Goal: Transaction & Acquisition: Purchase product/service

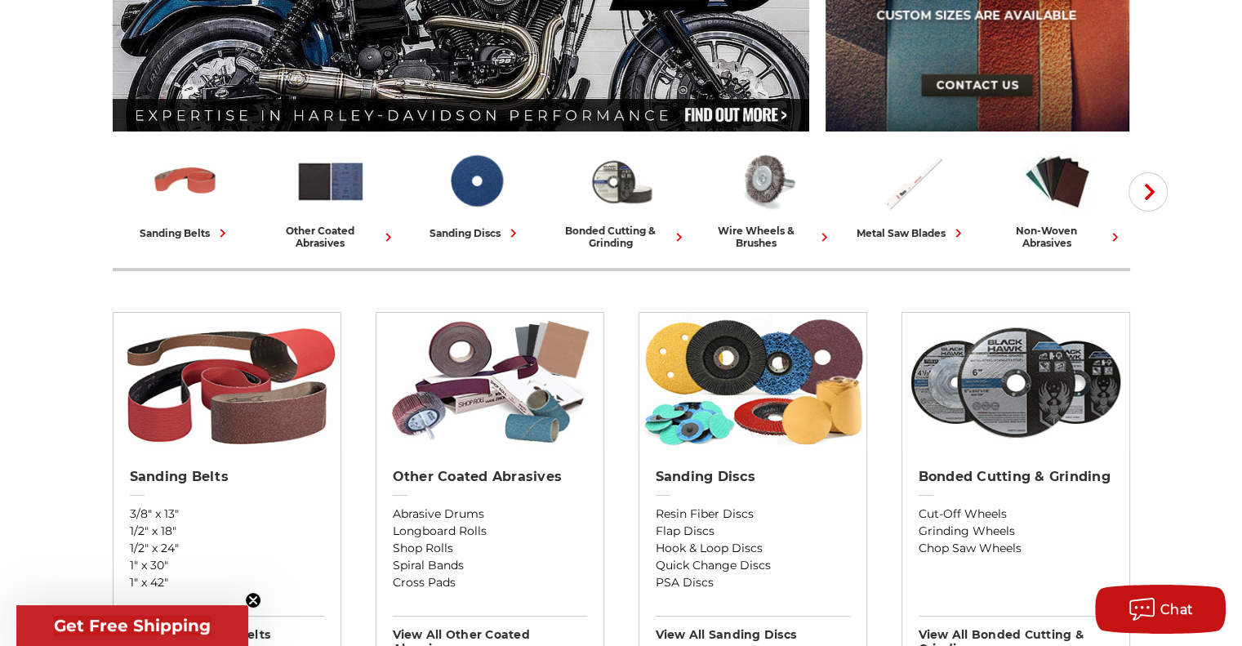
scroll to position [408, 0]
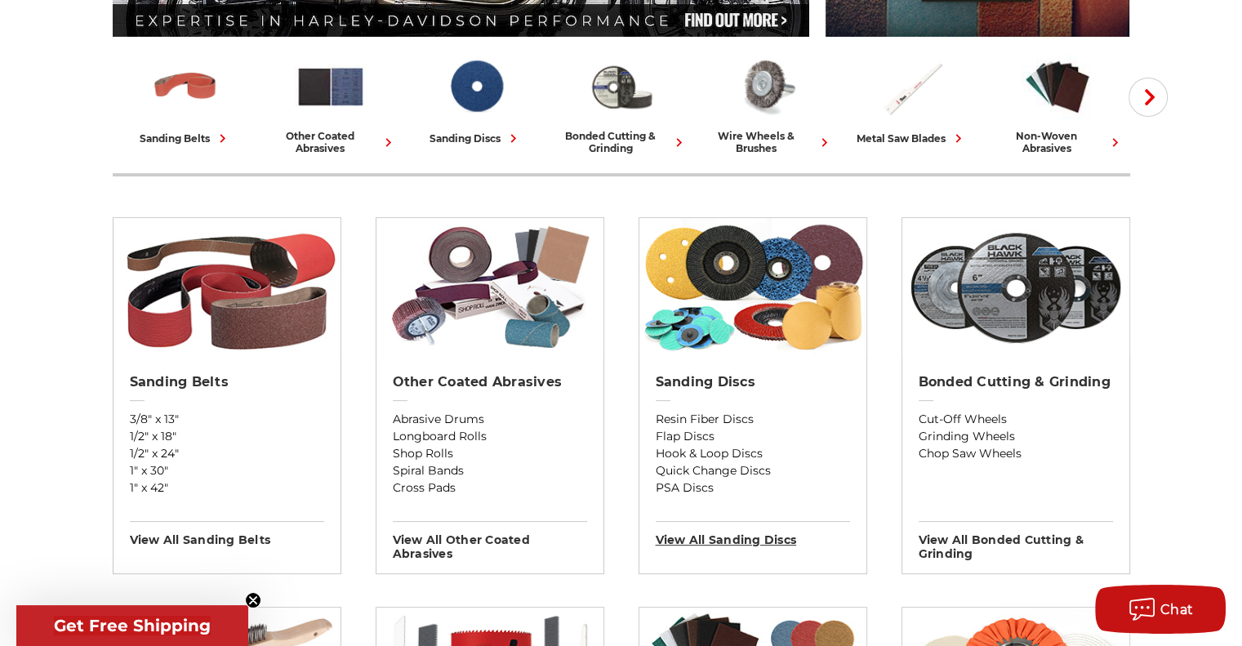
click at [781, 538] on h3 "View All sanding discs" at bounding box center [753, 534] width 194 height 26
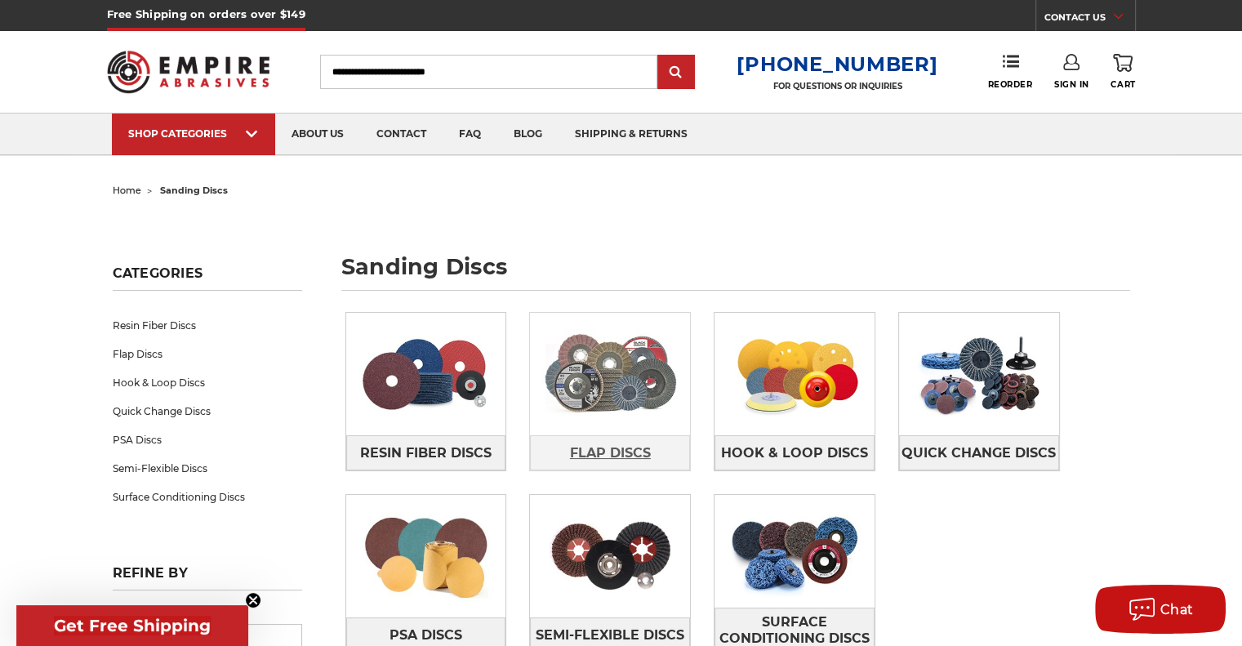
click at [600, 450] on span "Flap Discs" at bounding box center [610, 453] width 81 height 28
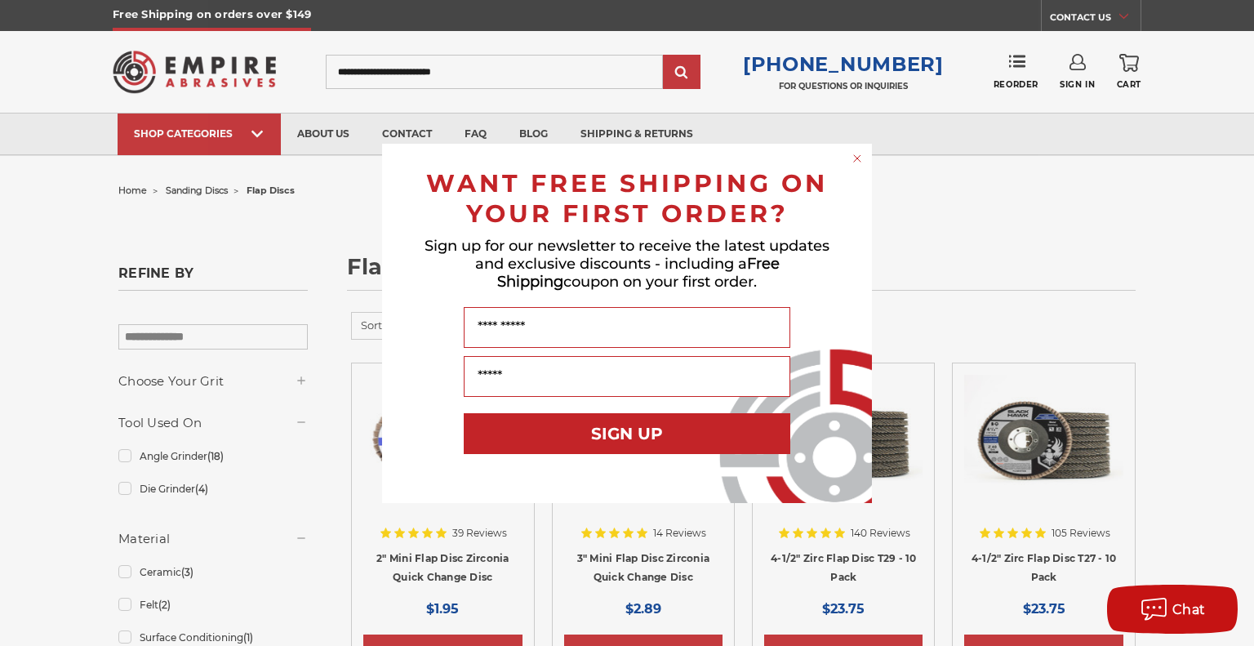
click at [859, 158] on circle "Close dialog" at bounding box center [858, 158] width 16 height 16
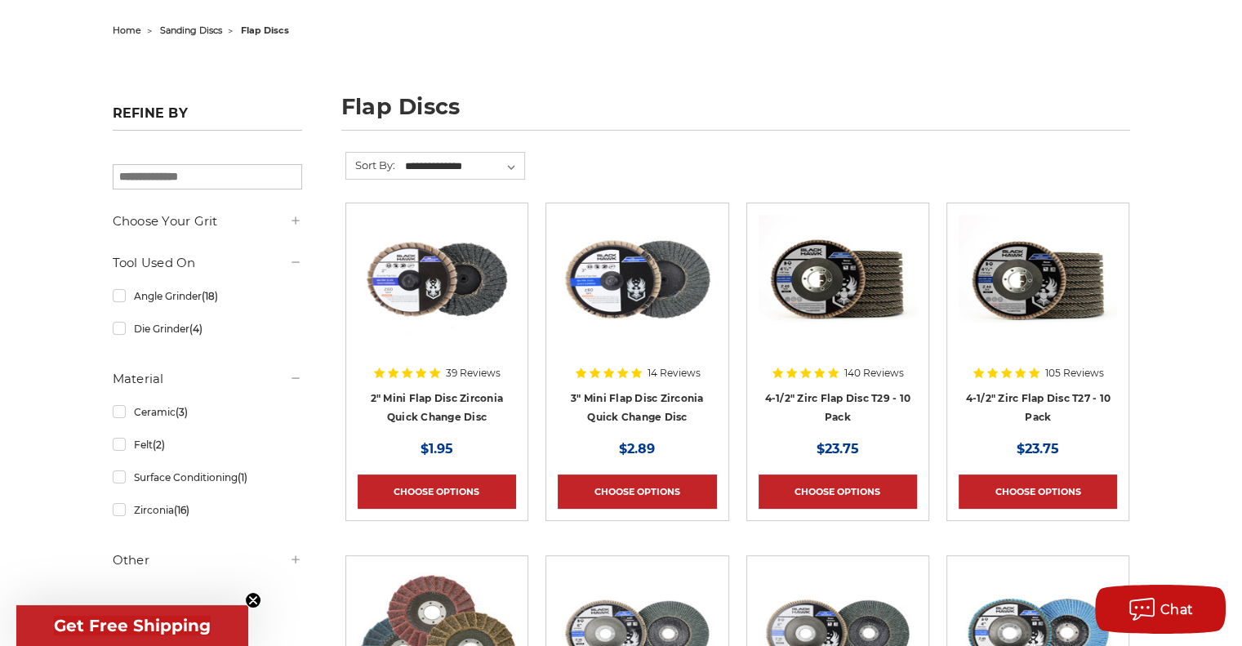
scroll to position [163, 0]
